Goal: Navigation & Orientation: Find specific page/section

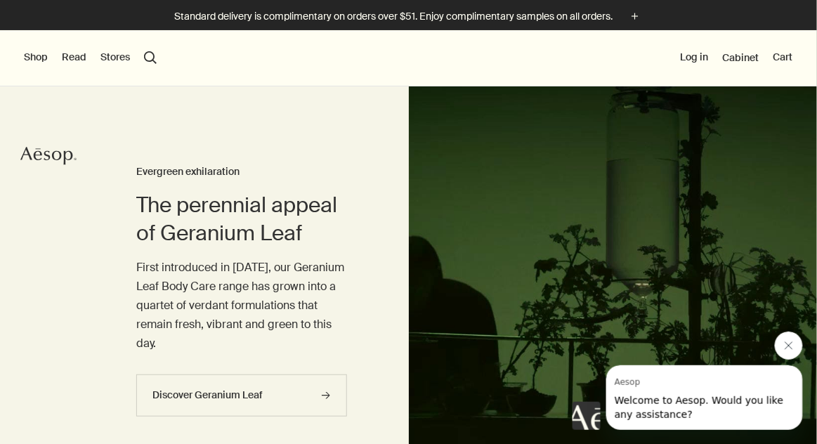
click at [38, 62] on button "Shop" at bounding box center [36, 58] width 24 height 14
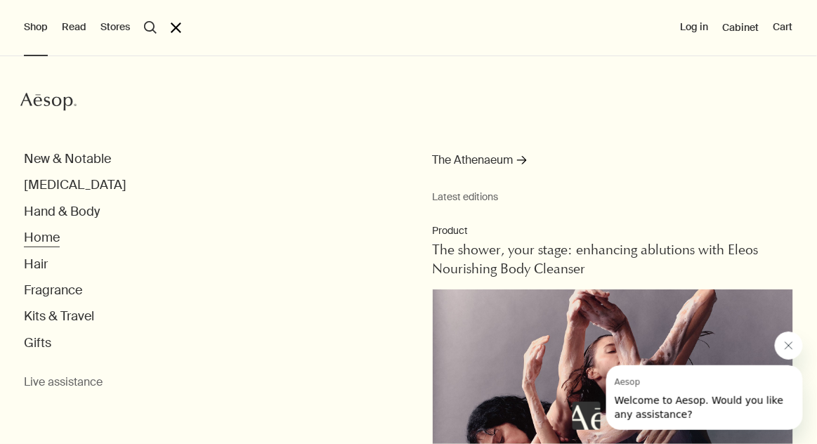
click at [53, 235] on button "Home" at bounding box center [42, 238] width 36 height 16
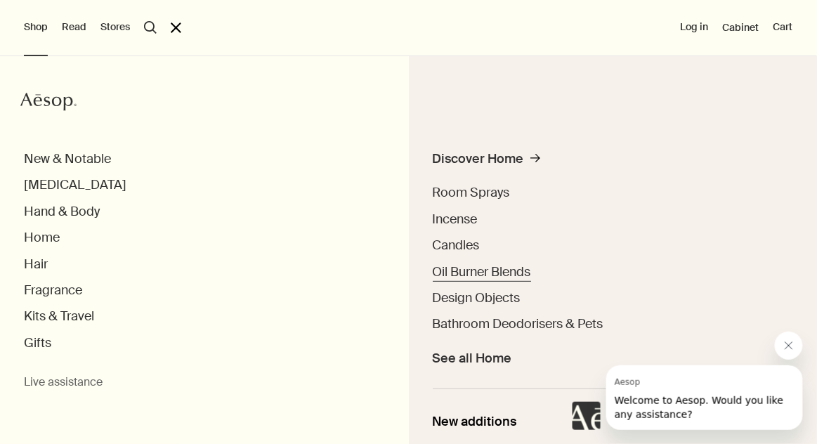
click at [523, 277] on span "Oil Burner Blends" at bounding box center [482, 271] width 98 height 17
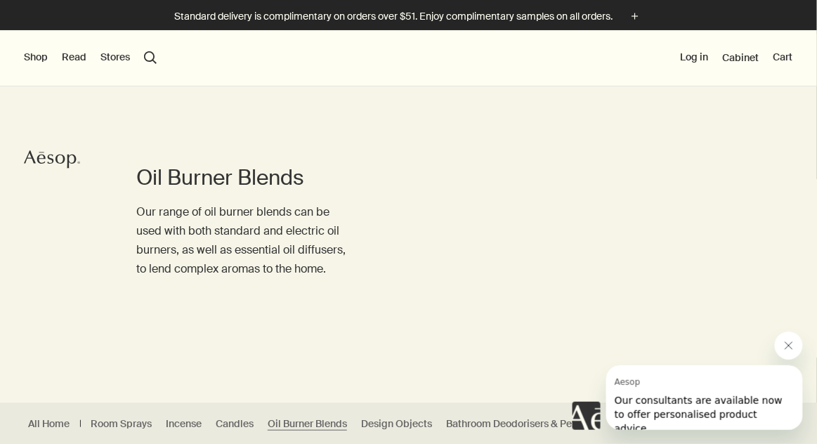
click at [44, 51] on button "Shop" at bounding box center [36, 58] width 24 height 14
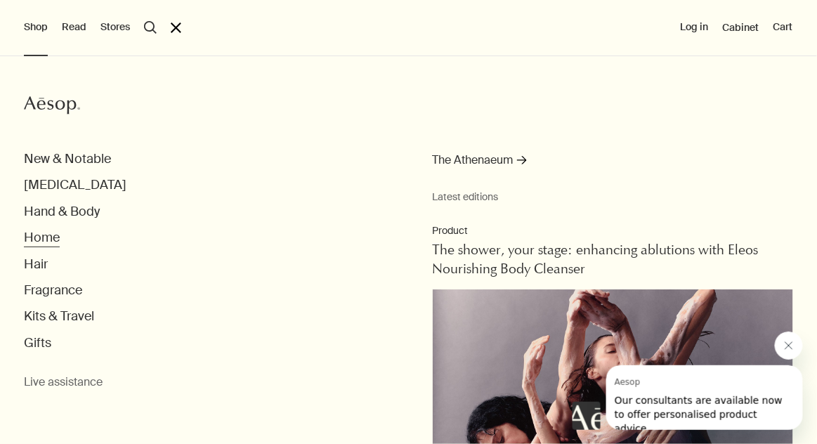
click at [47, 239] on button "Home" at bounding box center [42, 238] width 36 height 16
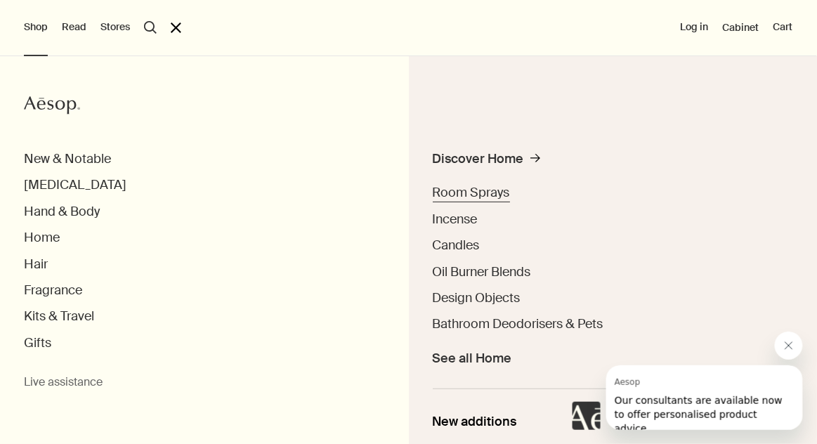
click at [496, 192] on span "Room Sprays" at bounding box center [471, 192] width 77 height 17
